Goal: Task Accomplishment & Management: Manage account settings

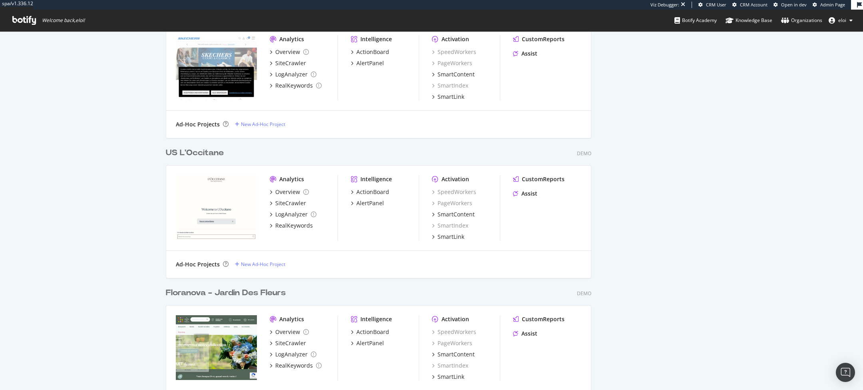
scroll to position [3478, 432]
click at [197, 148] on div "US L'Occitane" at bounding box center [195, 153] width 58 height 12
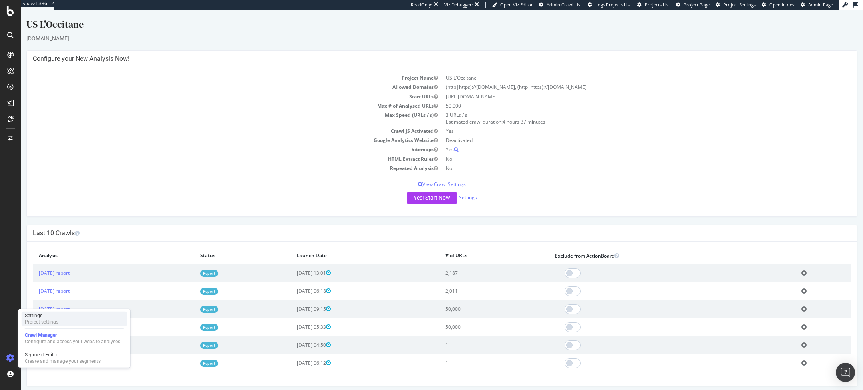
click at [85, 320] on div "Settings Project settings" at bounding box center [75, 318] width 106 height 14
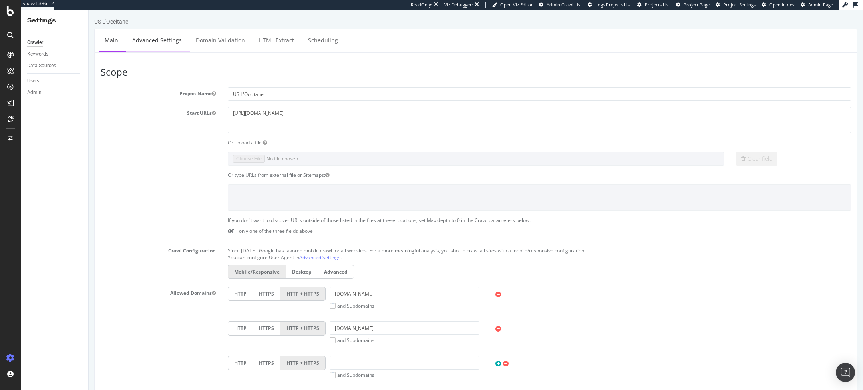
click at [143, 38] on link "Advanced Settings" at bounding box center [157, 40] width 62 height 22
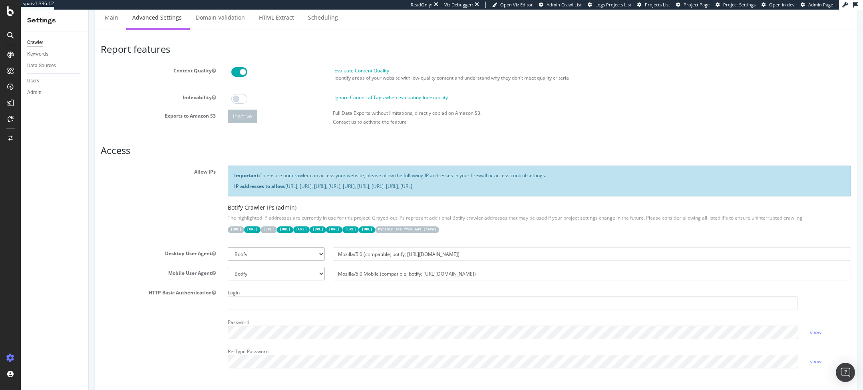
scroll to position [34, 0]
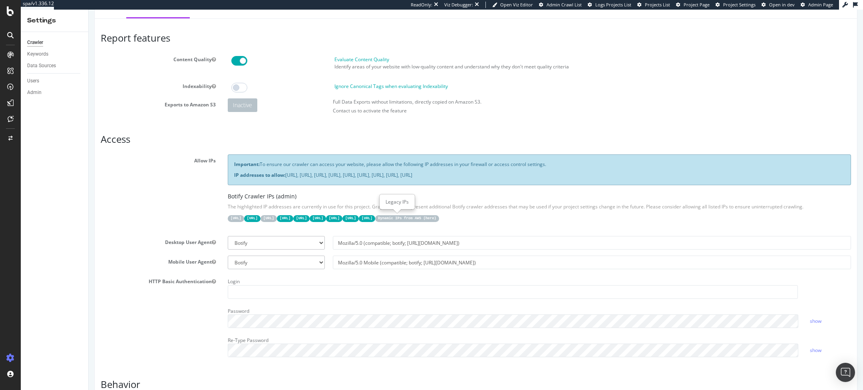
drag, startPoint x: 653, startPoint y: 218, endPoint x: 432, endPoint y: 196, distance: 222.2
click at [415, 204] on div "Botify Crawler IPs (admin) The highlighted IP addresses are currently in use fo…" at bounding box center [540, 207] width 624 height 29
click at [464, 182] on div "Important: To ensure our crawler can access your website, please allow the foll…" at bounding box center [540, 169] width 624 height 30
click at [225, 198] on div "Important: To ensure our crawler can access your website, please allow the foll…" at bounding box center [540, 192] width 636 height 76
drag, startPoint x: 288, startPoint y: 174, endPoint x: 632, endPoint y: 175, distance: 343.8
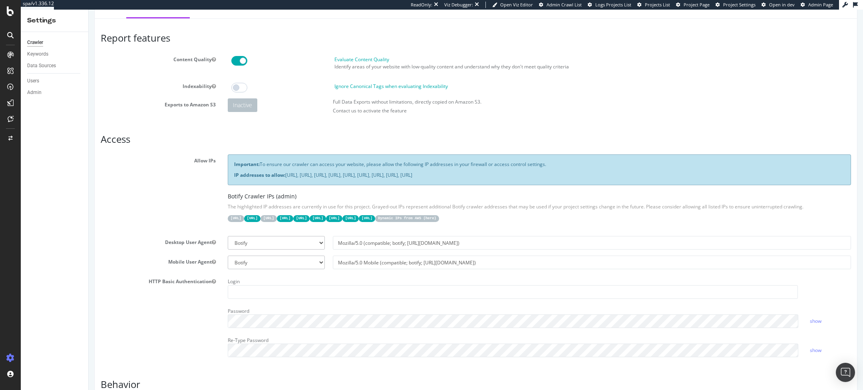
click at [632, 175] on p "IP addresses to allow: [URL], [URL], [URL], [URL], [URL], [URL], [URL], [URL], …" at bounding box center [539, 174] width 611 height 7
copy p "[URL], [URL], [URL], [URL], [URL], [URL], [URL], [URL], [URL]"
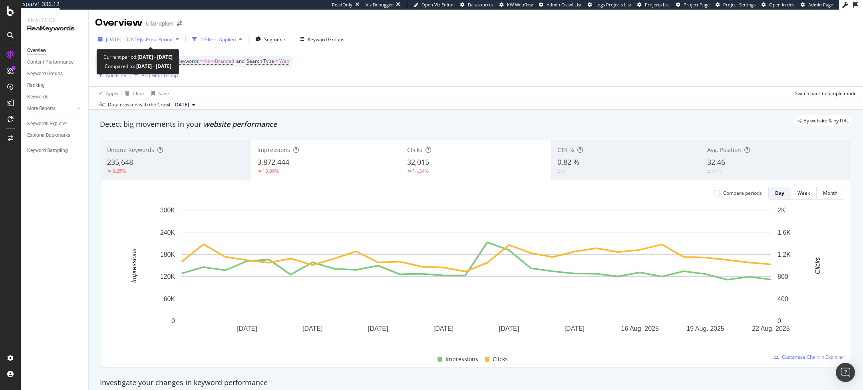
click at [141, 39] on span "2025 Jul. 26th - Aug. 22nd" at bounding box center [123, 39] width 35 height 7
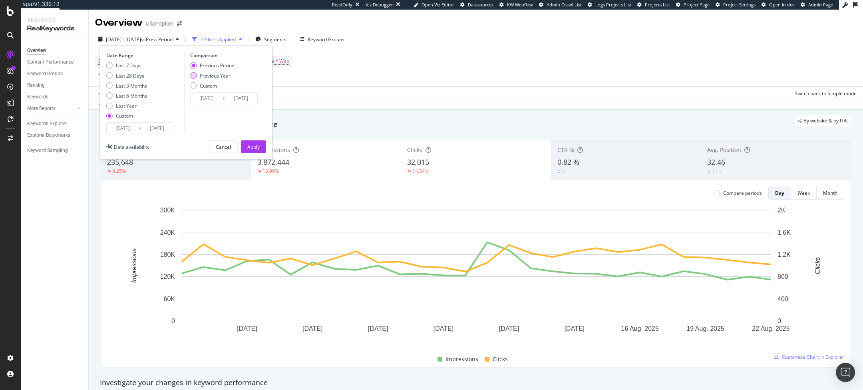
click at [203, 76] on div "Previous Year" at bounding box center [215, 75] width 31 height 7
type input "2024/07/27"
type input "2024/08/23"
click at [121, 87] on div "Last 3 Months" at bounding box center [131, 85] width 31 height 7
type input "2025/05/24"
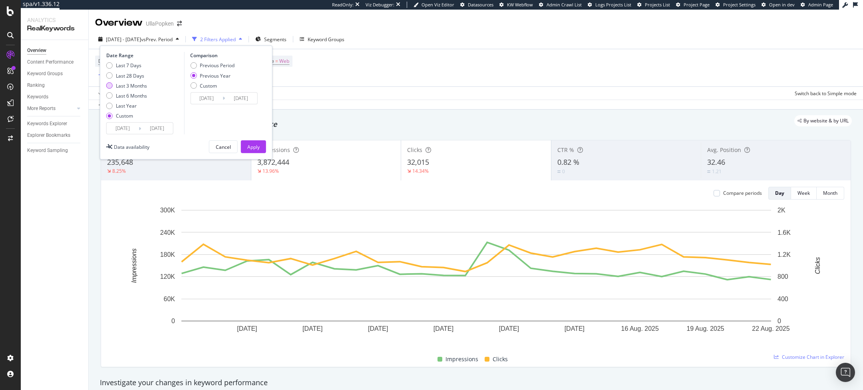
type input "2025/08/23"
type input "2024/05/25"
type input "2024/08/24"
drag, startPoint x: 255, startPoint y: 151, endPoint x: 224, endPoint y: 36, distance: 118.9
click at [255, 151] on div "Apply" at bounding box center [253, 147] width 12 height 12
